Goal: Task Accomplishment & Management: Manage account settings

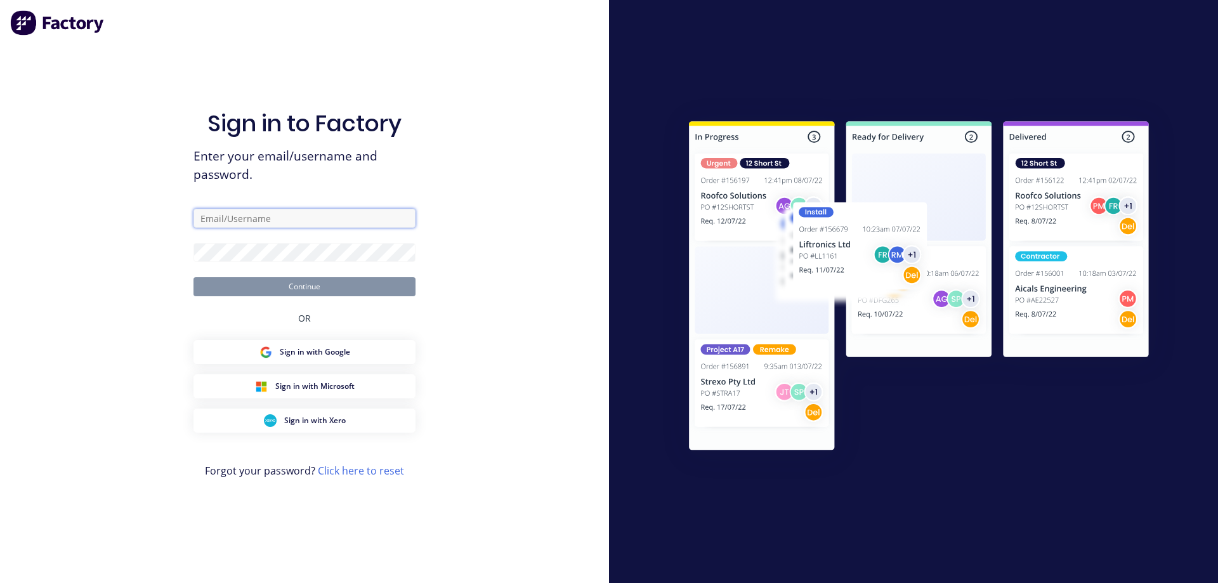
type input "[EMAIL_ADDRESS][DOMAIN_NAME]"
click at [322, 213] on input "[EMAIL_ADDRESS][DOMAIN_NAME]" at bounding box center [305, 218] width 222 height 19
drag, startPoint x: 322, startPoint y: 213, endPoint x: 124, endPoint y: 196, distance: 198.7
click at [124, 196] on div "Sign in to Factory Enter your email/username and password. [EMAIL_ADDRESS][DOMA…" at bounding box center [304, 291] width 609 height 583
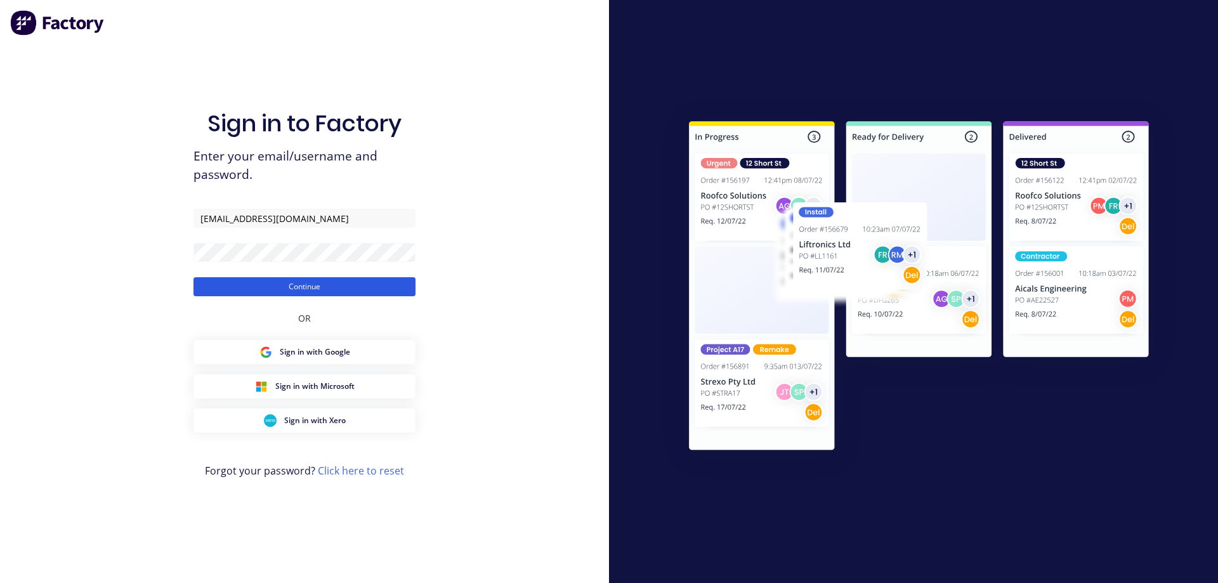
click at [301, 289] on button "Continue" at bounding box center [305, 286] width 222 height 19
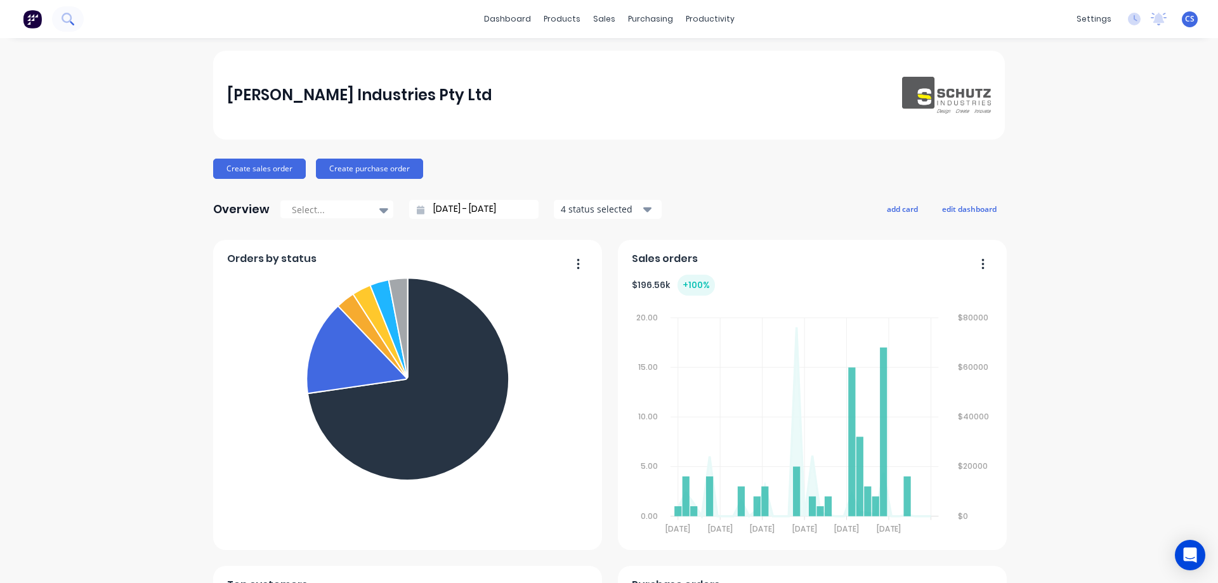
click at [72, 26] on button at bounding box center [68, 18] width 32 height 25
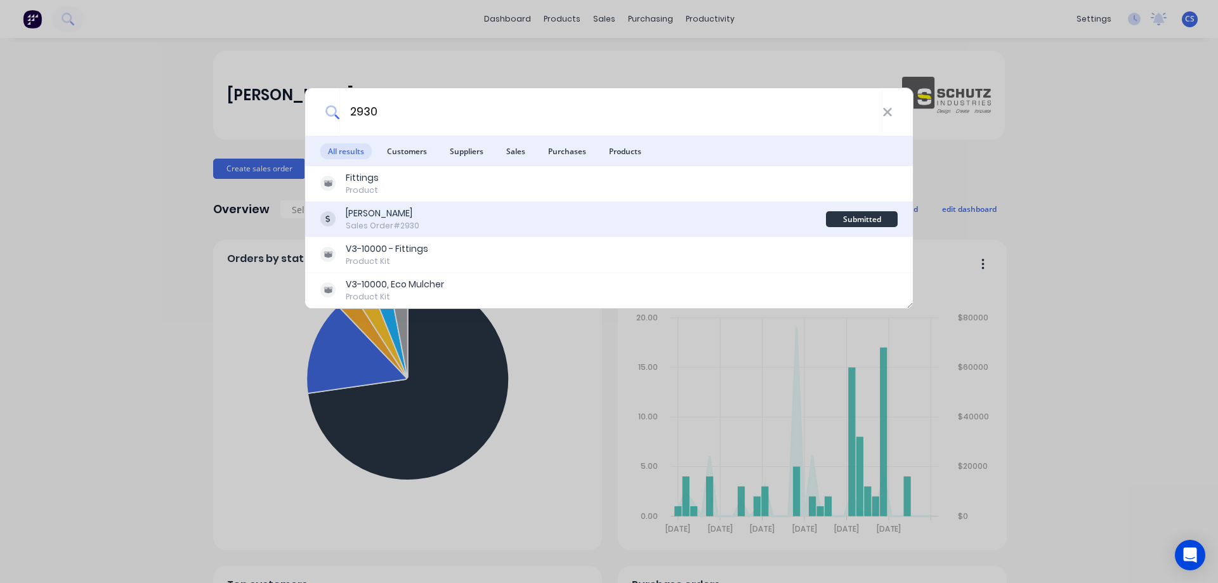
type input "2930"
click at [640, 219] on div "[PERSON_NAME] Sales Order #2930" at bounding box center [573, 219] width 506 height 25
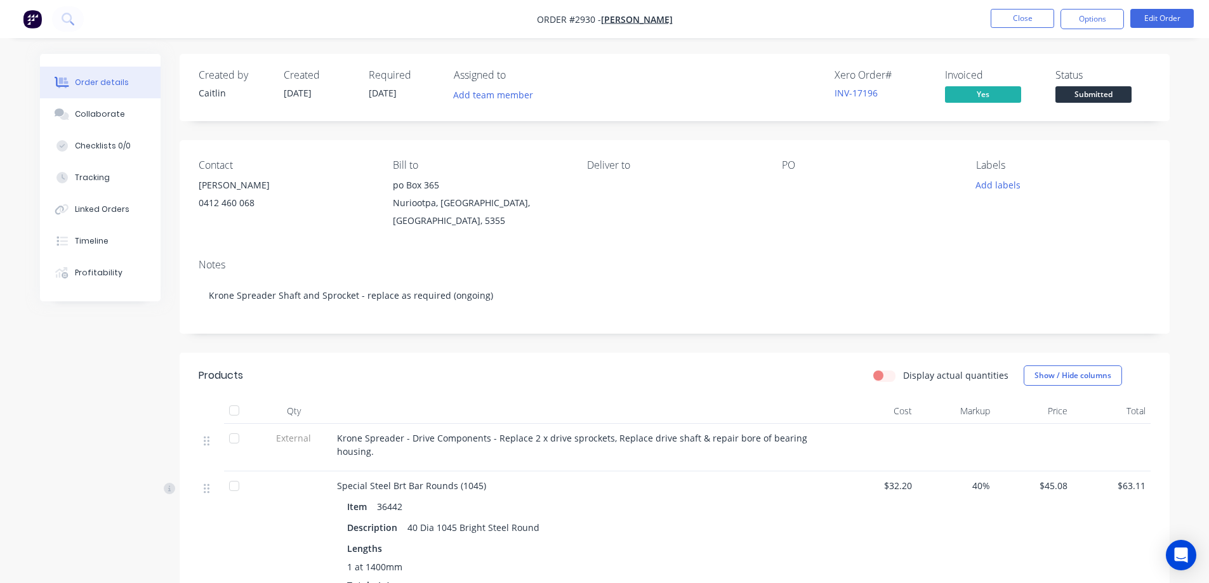
click at [792, 188] on div at bounding box center [861, 185] width 159 height 18
click at [1167, 16] on button "Edit Order" at bounding box center [1161, 18] width 63 height 19
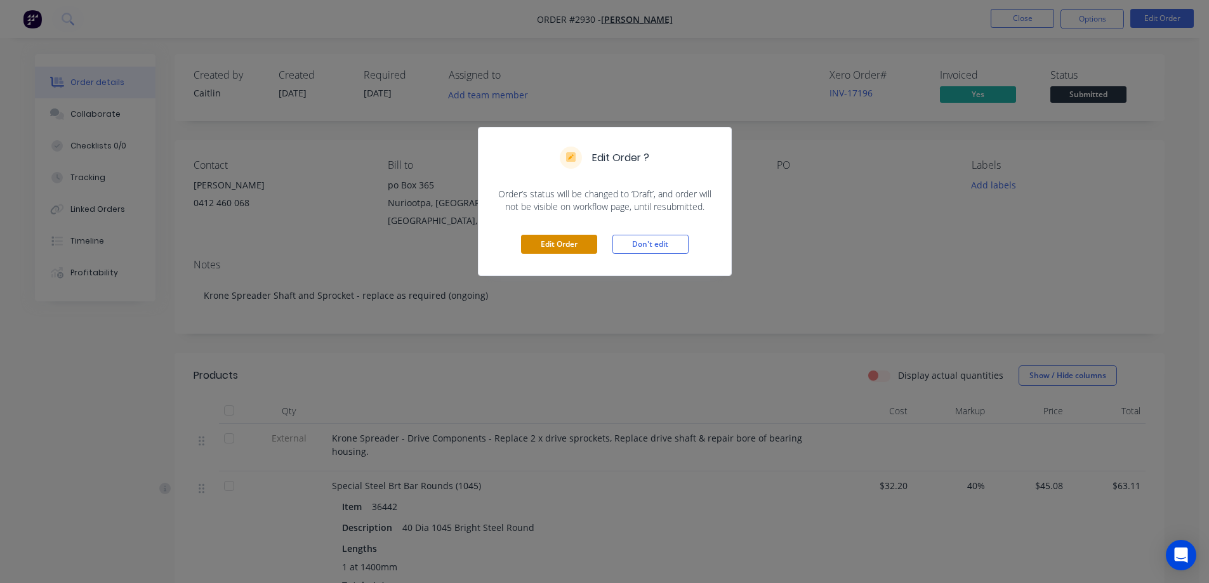
click at [573, 244] on button "Edit Order" at bounding box center [559, 244] width 76 height 19
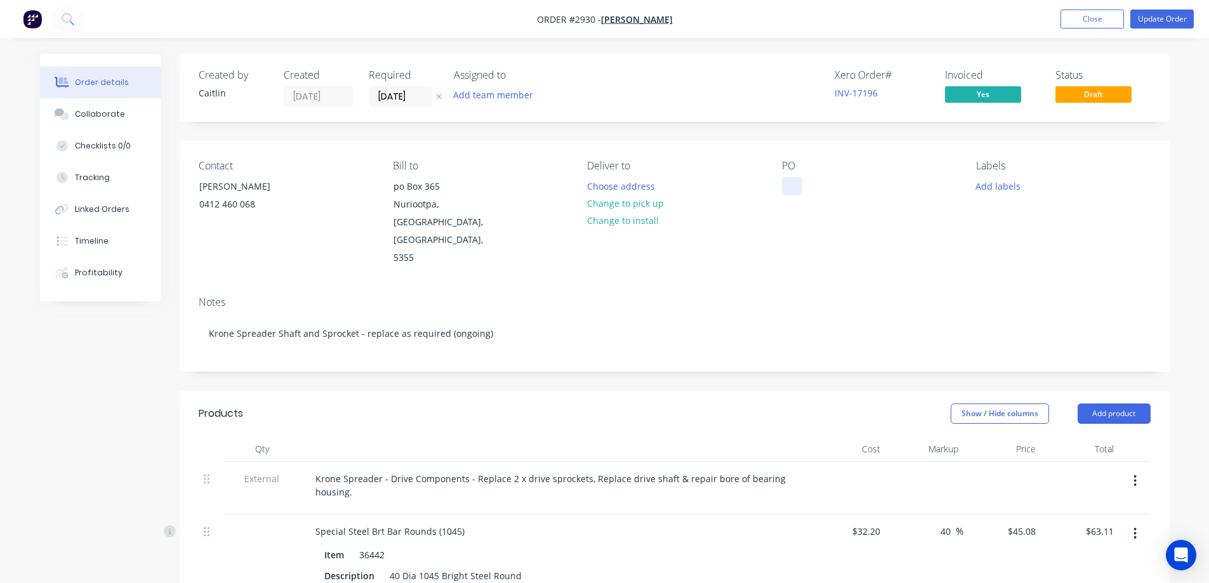
click at [799, 185] on div at bounding box center [792, 186] width 20 height 18
click at [1168, 22] on button "Update Order" at bounding box center [1161, 19] width 63 height 19
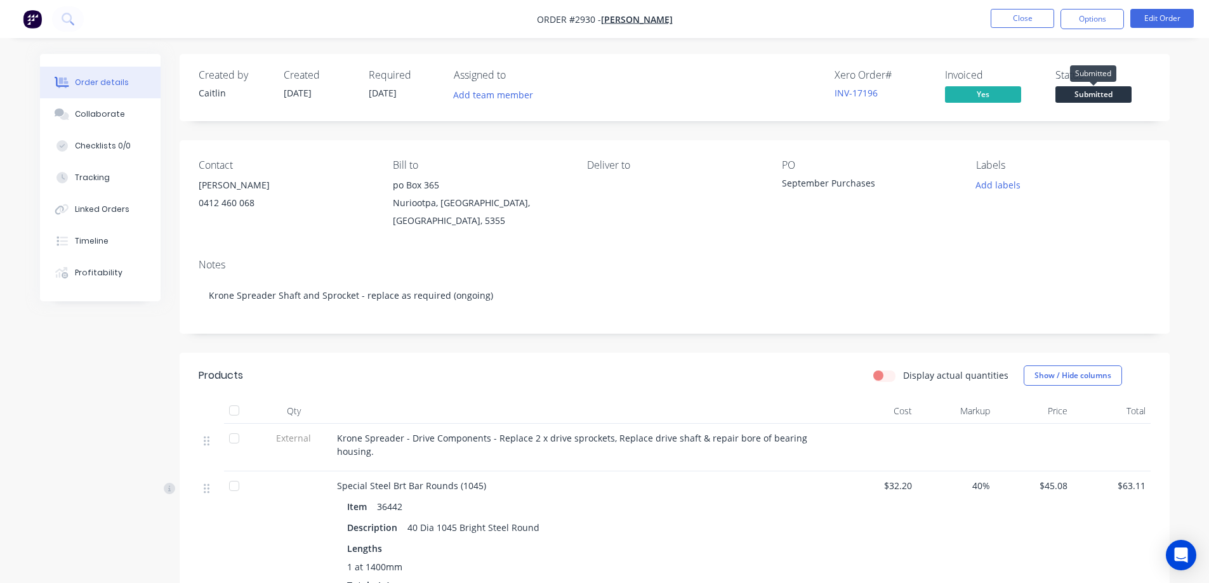
click at [1108, 91] on span "Submitted" at bounding box center [1093, 94] width 76 height 16
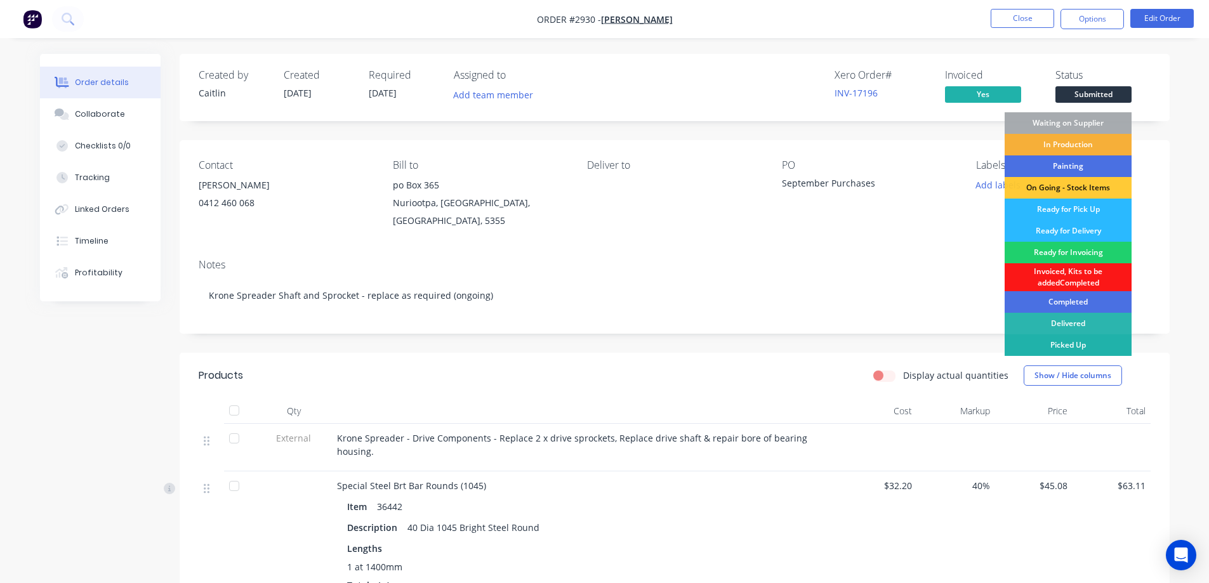
click at [1090, 345] on div "Picked Up" at bounding box center [1067, 345] width 127 height 22
